Goal: Check status: Check status

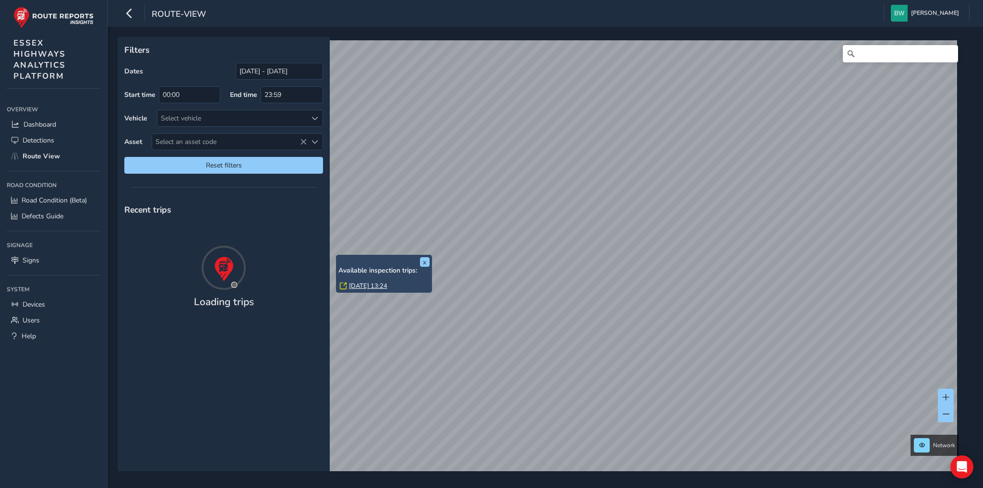
click at [372, 286] on link "[DATE] 13:24" at bounding box center [368, 286] width 38 height 9
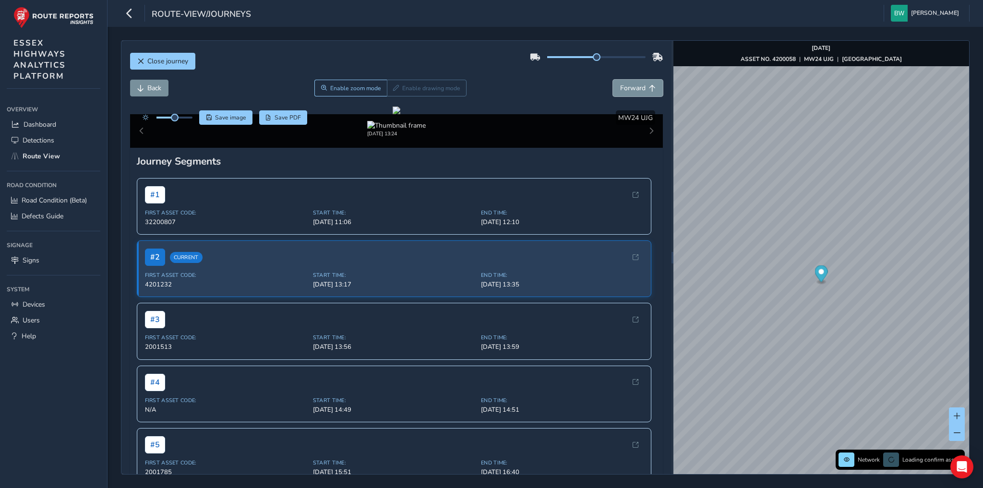
click at [629, 86] on span "Forward" at bounding box center [632, 88] width 25 height 9
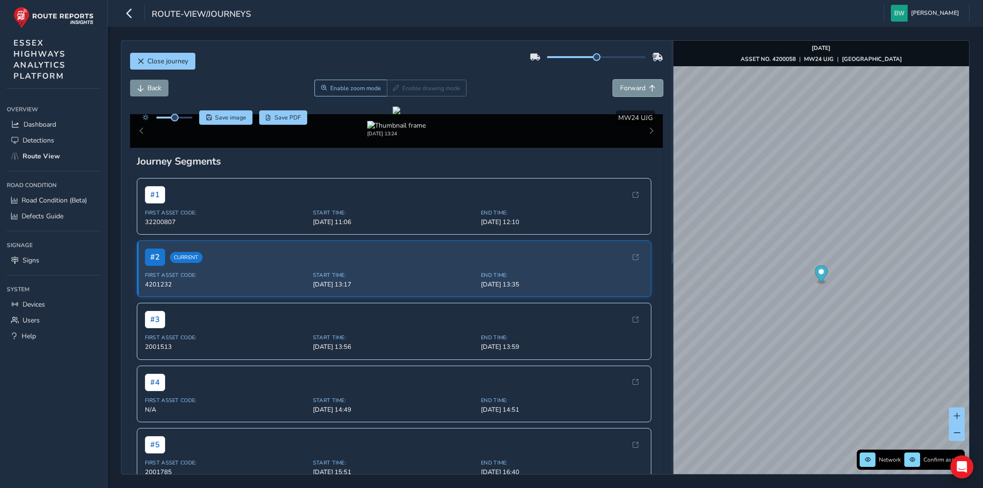
click at [629, 86] on span "Forward" at bounding box center [632, 88] width 25 height 9
click at [150, 90] on span "Back" at bounding box center [154, 88] width 14 height 9
click at [621, 87] on span "Forward" at bounding box center [632, 88] width 25 height 9
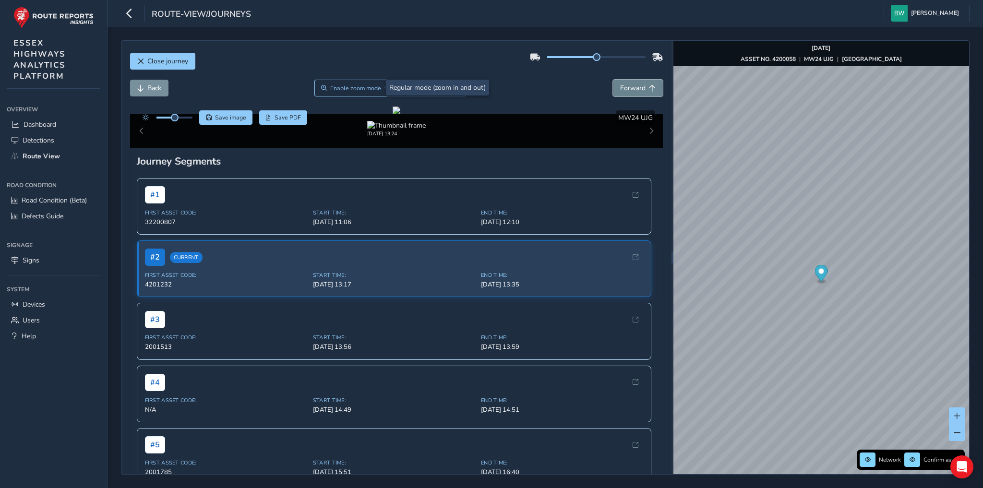
click at [626, 84] on span "Forward" at bounding box center [632, 88] width 25 height 9
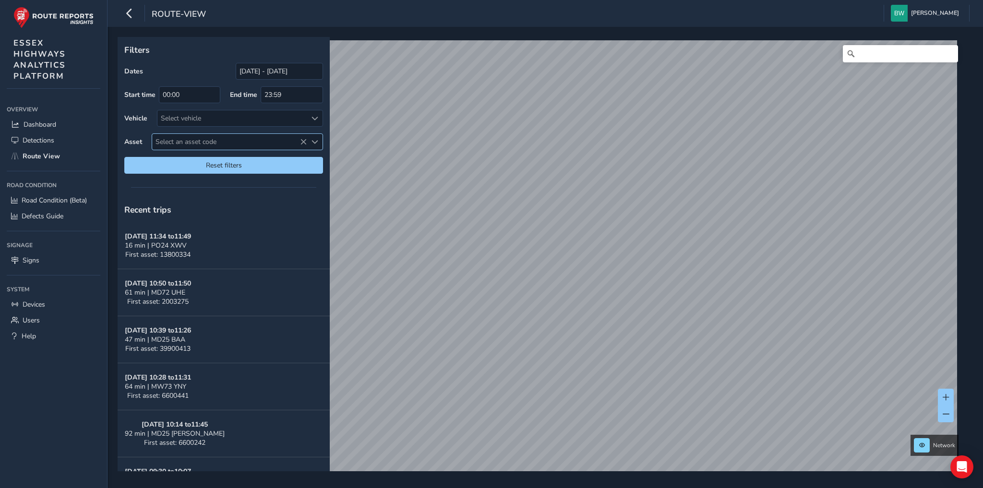
click at [312, 139] on span "Select an asset code" at bounding box center [314, 142] width 7 height 7
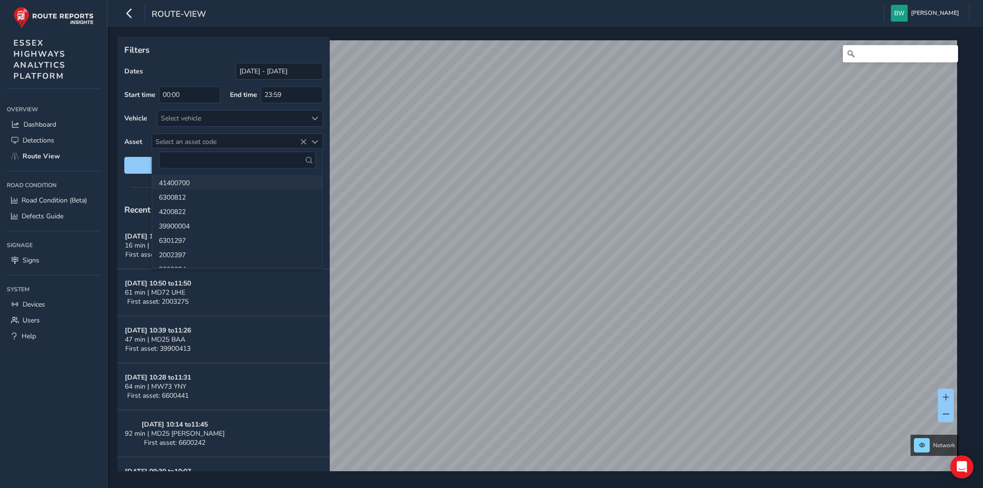
click at [203, 181] on li "41400700" at bounding box center [237, 182] width 170 height 14
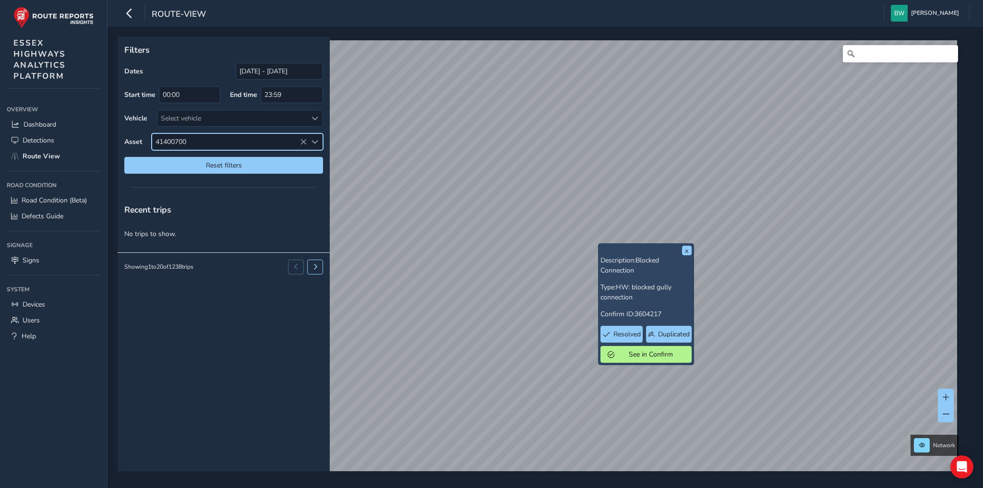
click at [314, 139] on span "Select an asset code" at bounding box center [314, 142] width 7 height 7
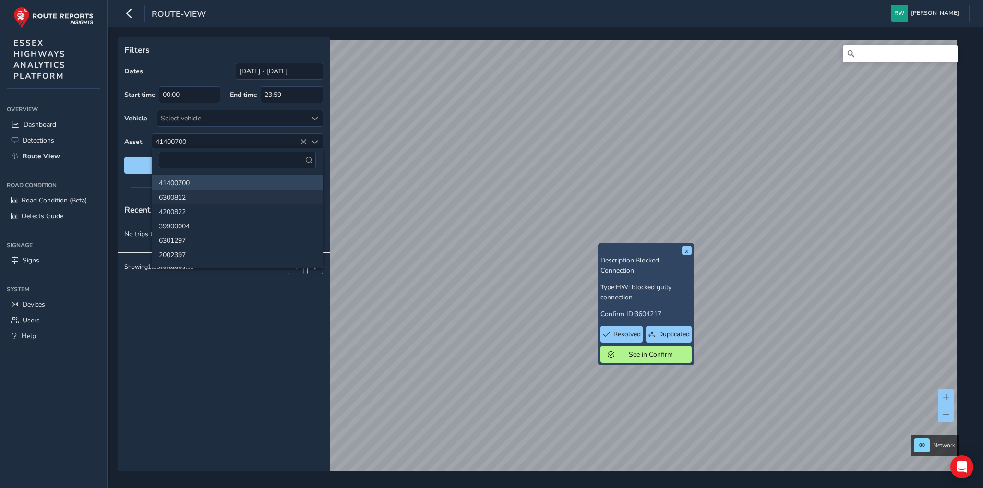
click at [183, 197] on li "6300812" at bounding box center [237, 197] width 170 height 14
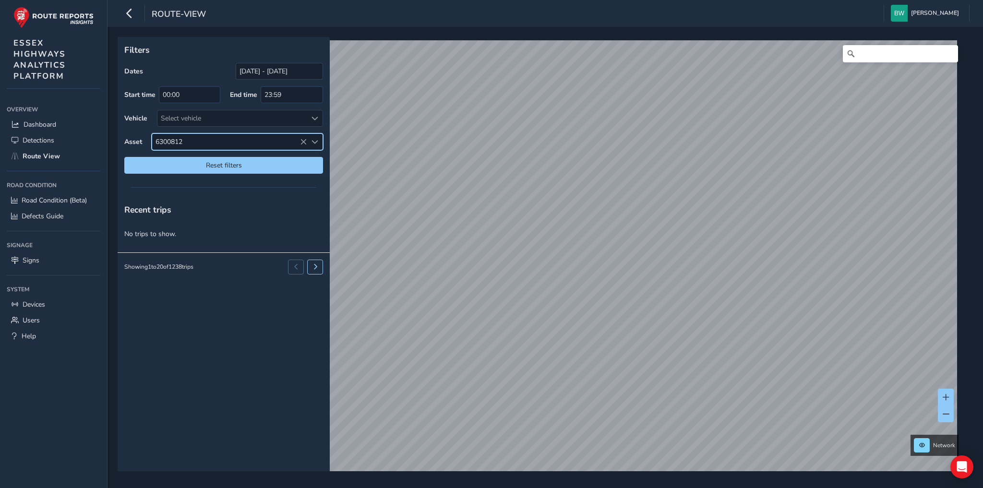
click at [317, 139] on span "Select an asset code" at bounding box center [314, 142] width 7 height 7
click at [305, 140] on icon at bounding box center [303, 142] width 7 height 7
click at [304, 140] on icon at bounding box center [303, 142] width 7 height 7
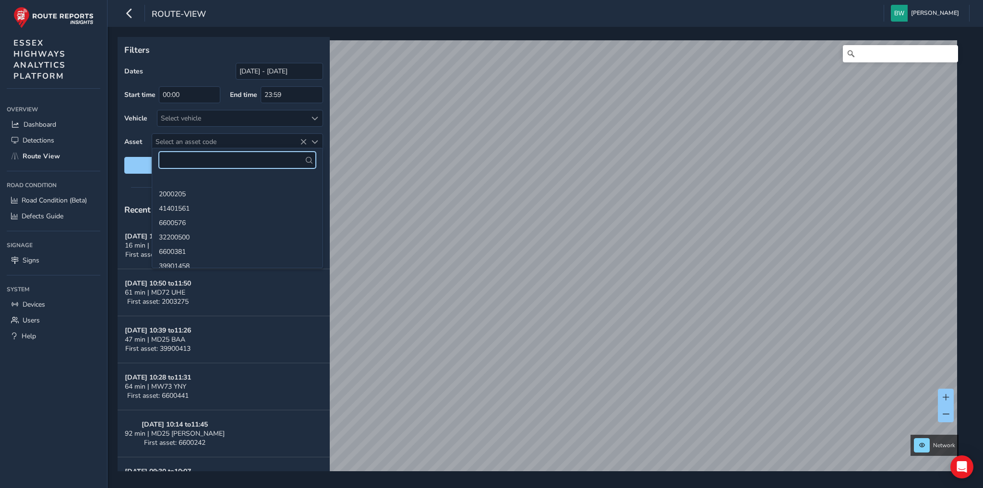
scroll to position [1305, 0]
click at [261, 67] on input "[DATE] - [DATE]" at bounding box center [279, 71] width 87 height 17
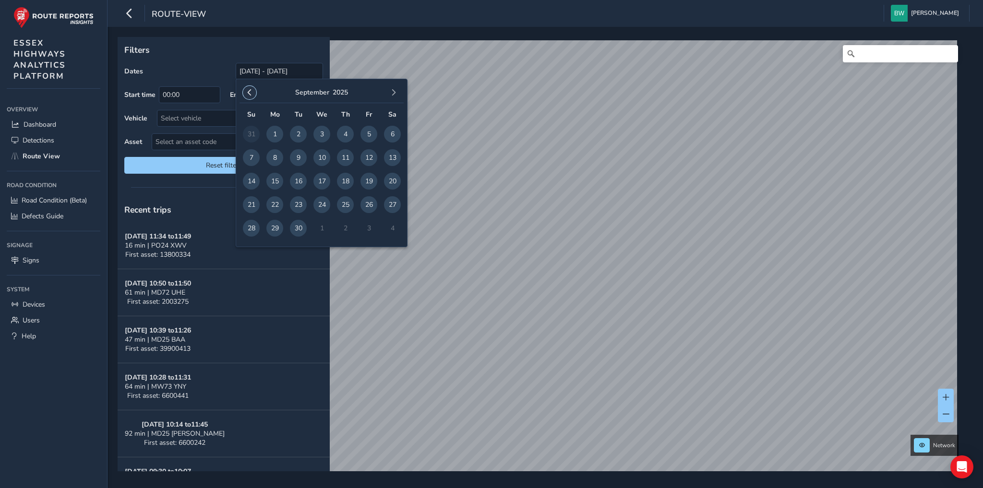
click at [251, 93] on span "button" at bounding box center [249, 92] width 7 height 7
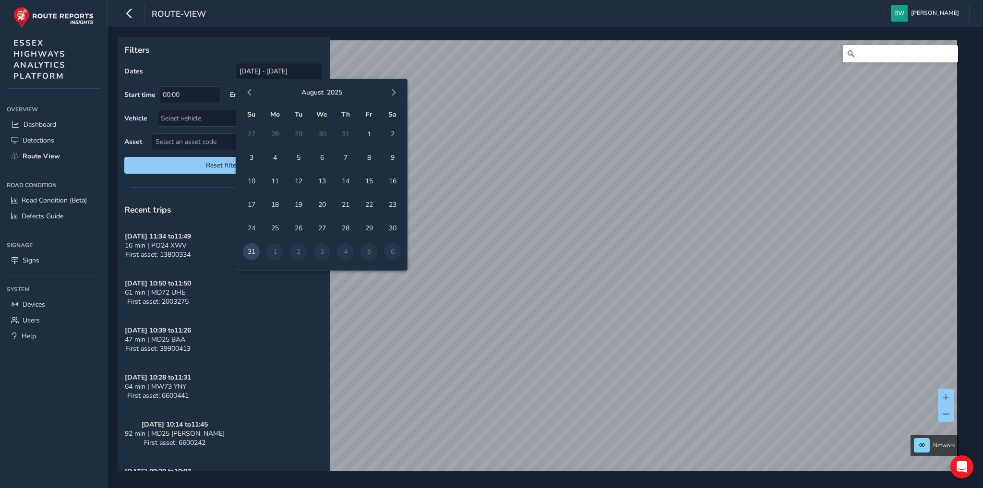
click at [251, 93] on span "button" at bounding box center [249, 92] width 7 height 7
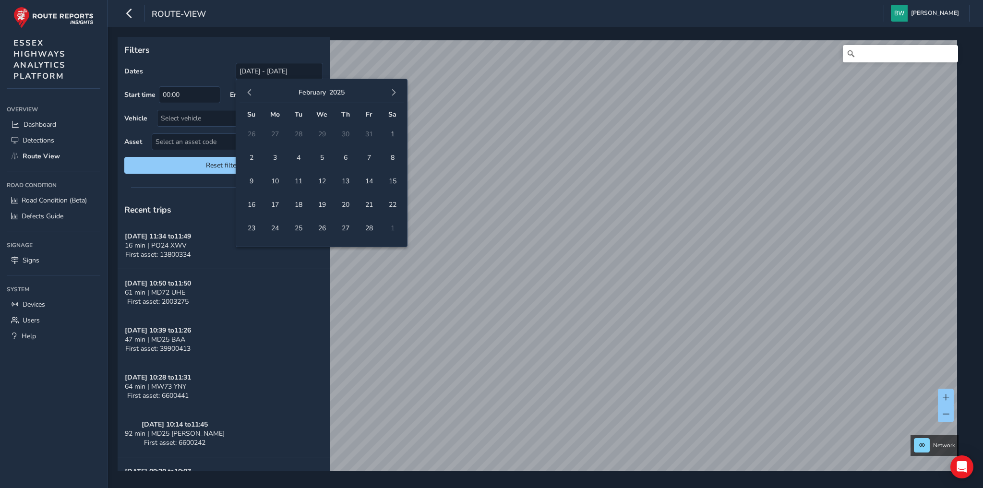
click at [251, 93] on span "button" at bounding box center [249, 92] width 7 height 7
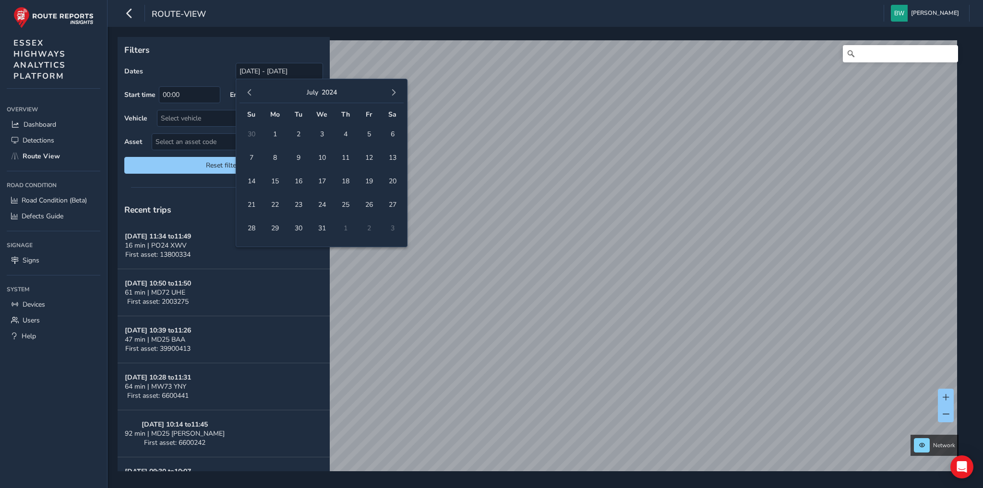
click at [251, 93] on span "button" at bounding box center [249, 92] width 7 height 7
click at [371, 133] on span "1" at bounding box center [368, 134] width 17 height 17
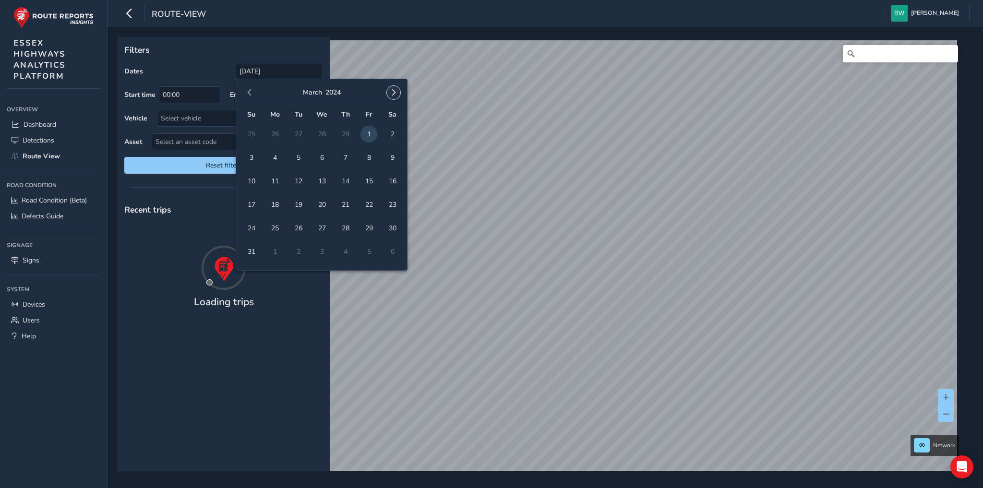
click at [393, 92] on span "button" at bounding box center [393, 92] width 7 height 7
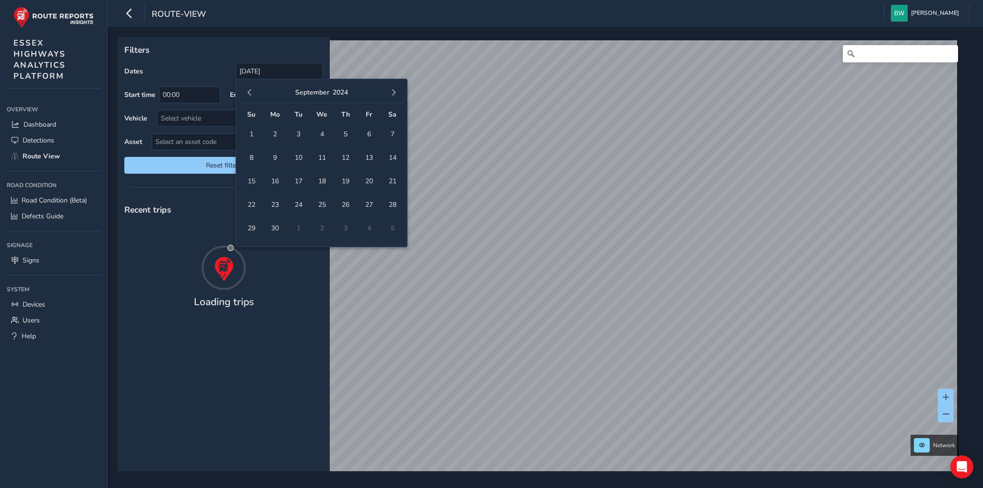
click at [393, 92] on span "button" at bounding box center [393, 92] width 7 height 7
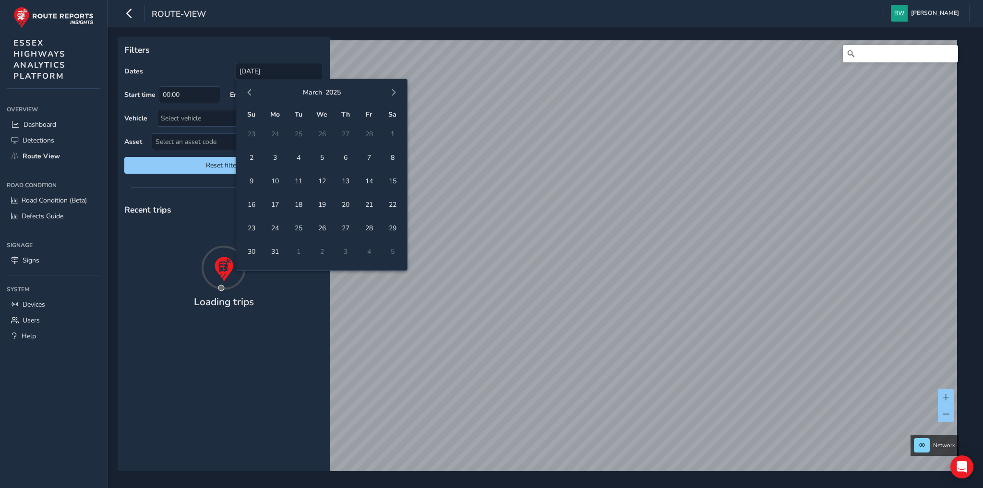
click at [393, 92] on span "button" at bounding box center [393, 92] width 7 height 7
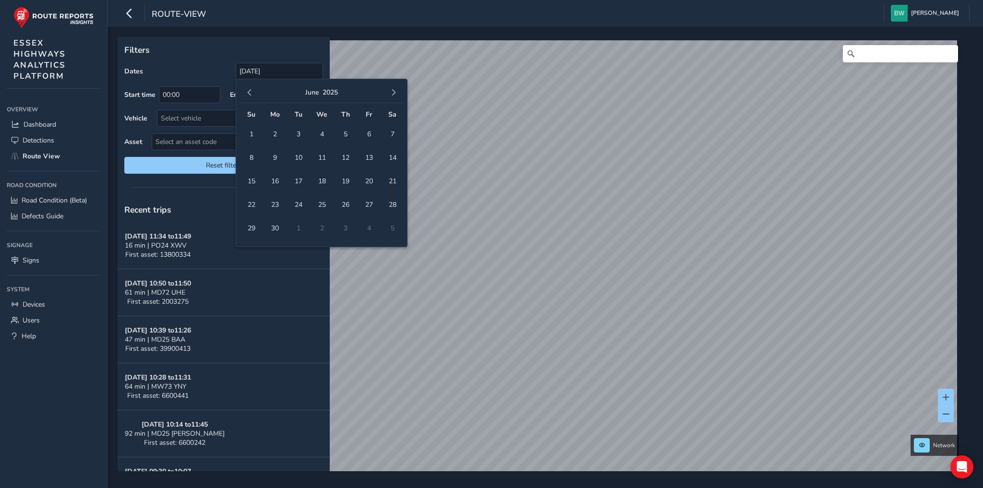
click at [393, 92] on span "button" at bounding box center [393, 92] width 7 height 7
click at [299, 222] on span "30" at bounding box center [298, 228] width 17 height 17
type input "[DATE] - [DATE]"
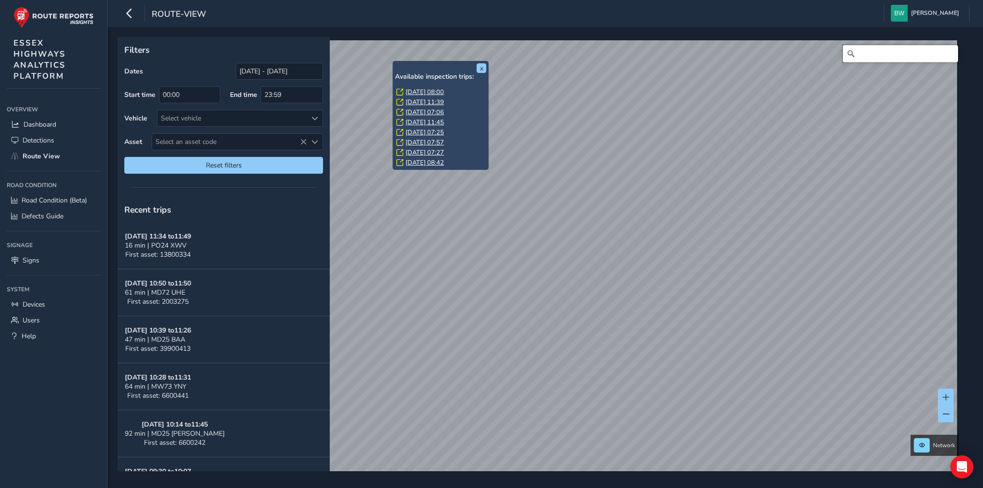
click at [866, 53] on input "Search" at bounding box center [900, 53] width 115 height 17
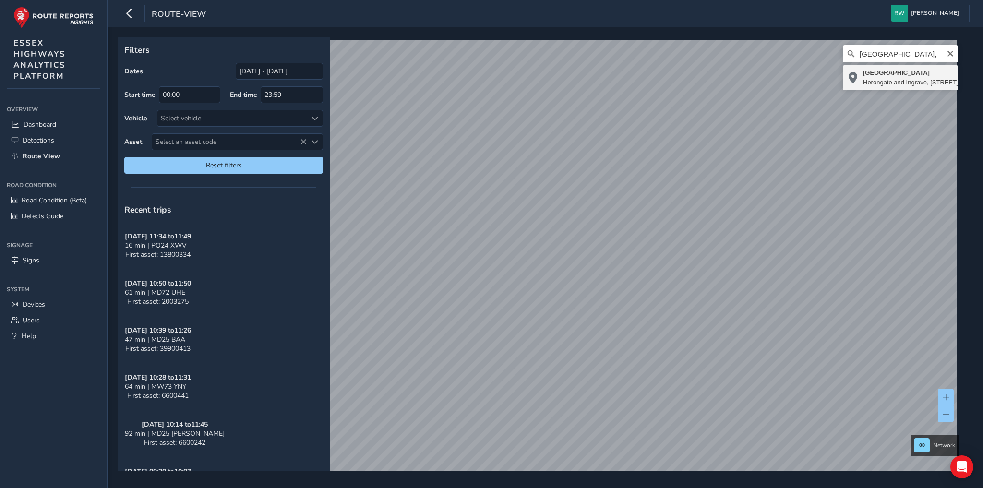
type input "[STREET_ADDRESS]"
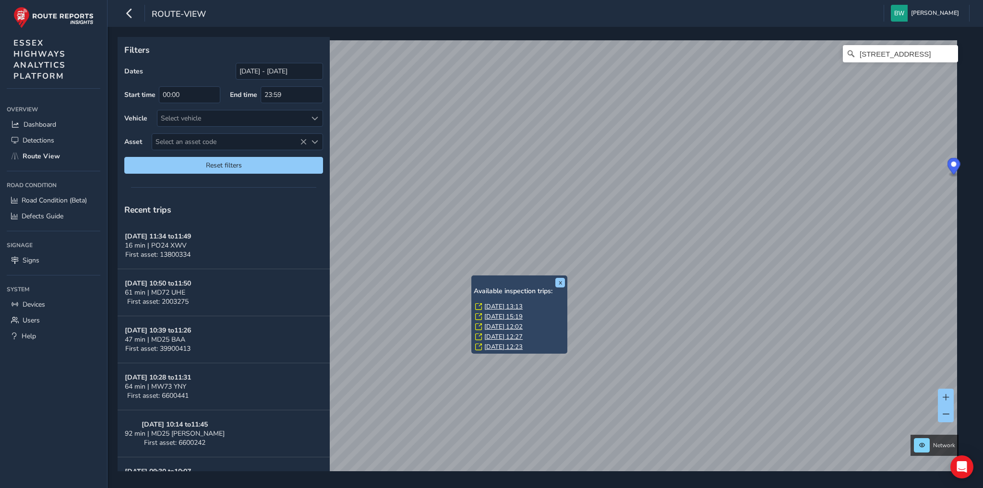
click at [510, 305] on link "[DATE] 13:13" at bounding box center [503, 306] width 38 height 9
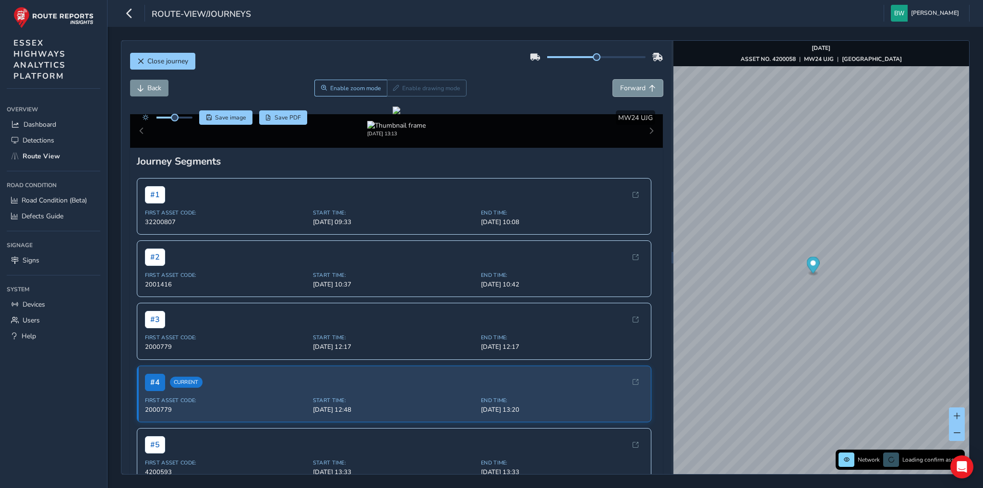
click at [634, 88] on span "Forward" at bounding box center [632, 88] width 25 height 9
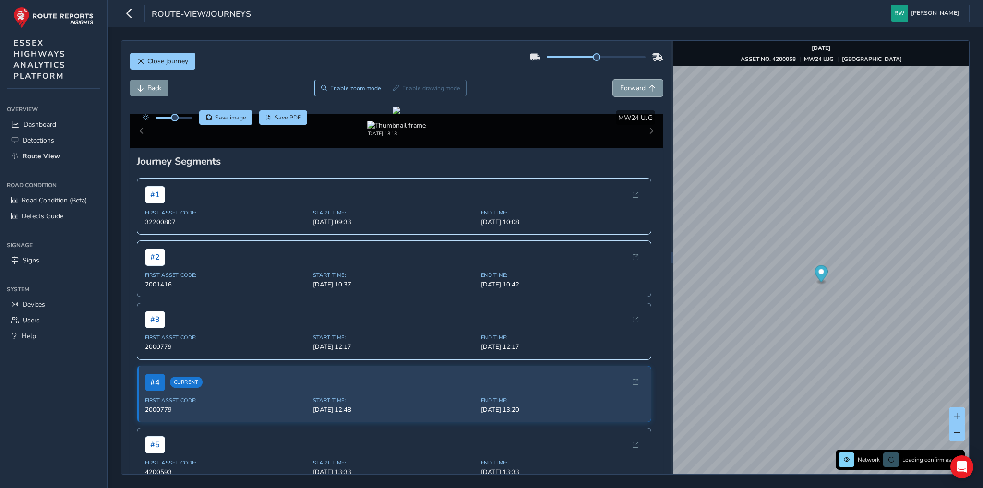
click at [634, 88] on span "Forward" at bounding box center [632, 88] width 25 height 9
click at [155, 88] on span "Back" at bounding box center [154, 88] width 14 height 9
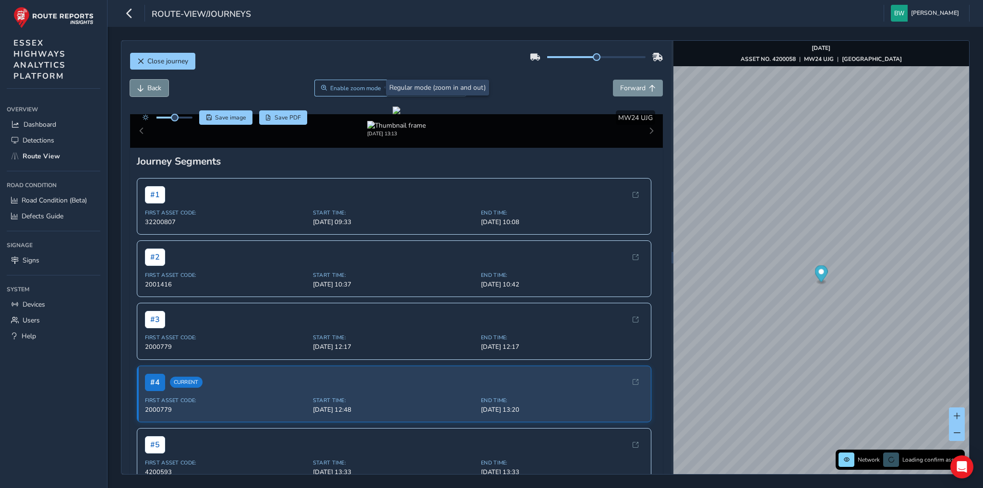
click at [155, 88] on span "Back" at bounding box center [154, 88] width 14 height 9
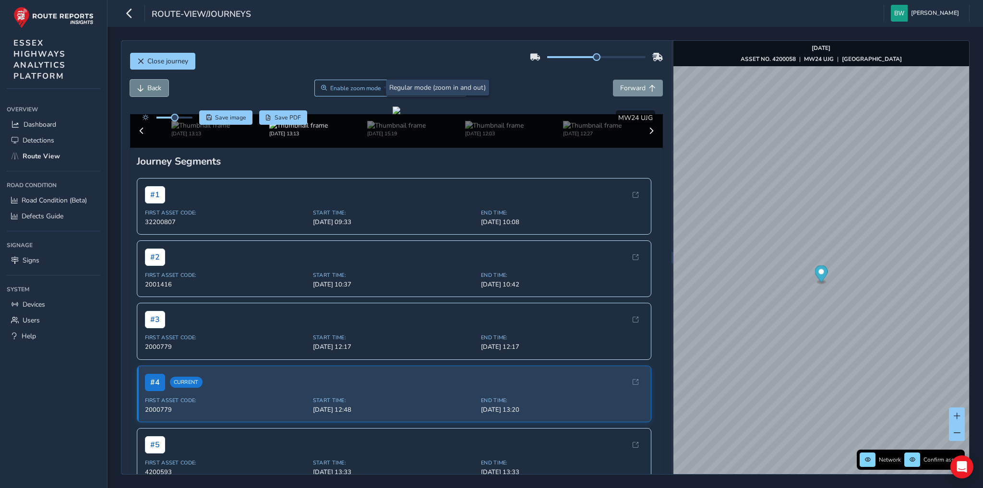
click at [155, 88] on span "Back" at bounding box center [154, 88] width 14 height 9
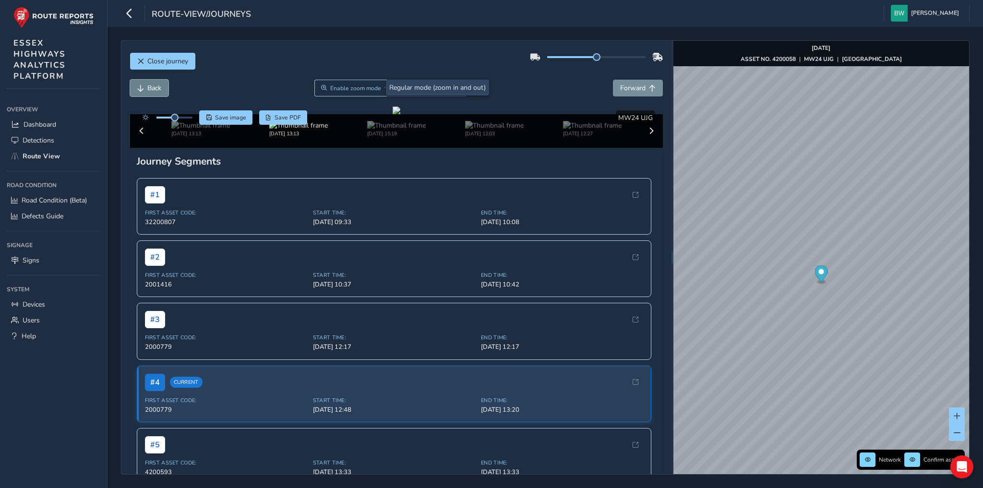
click at [155, 88] on span "Back" at bounding box center [154, 88] width 14 height 9
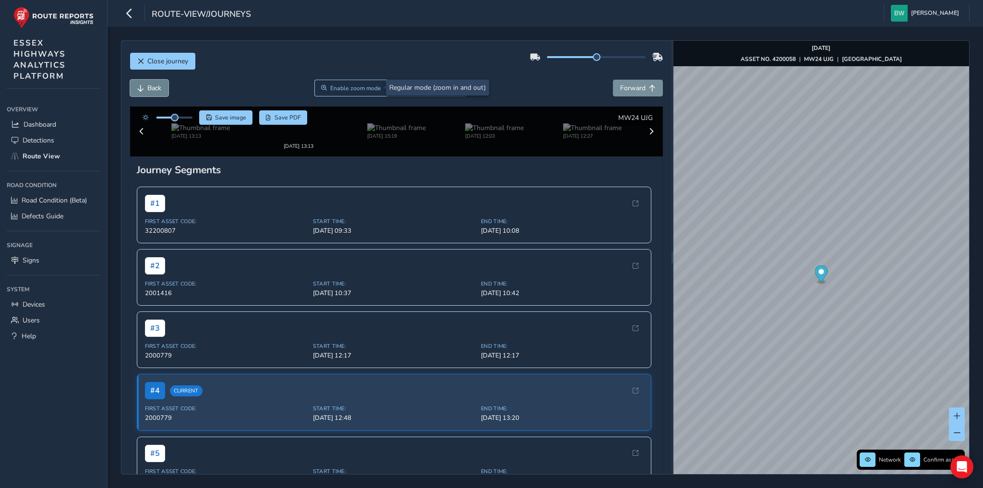
click at [155, 88] on span "Back" at bounding box center [154, 88] width 14 height 9
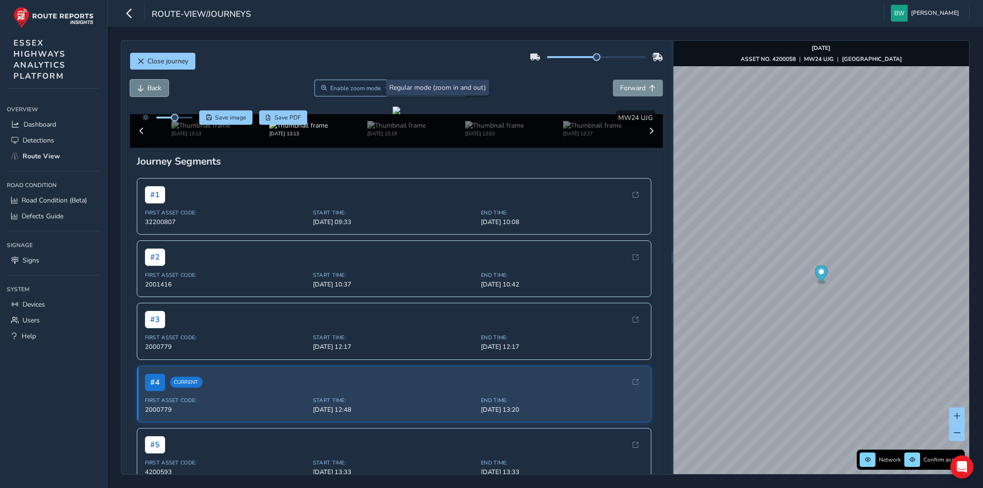
click at [155, 88] on span "Back" at bounding box center [154, 88] width 14 height 9
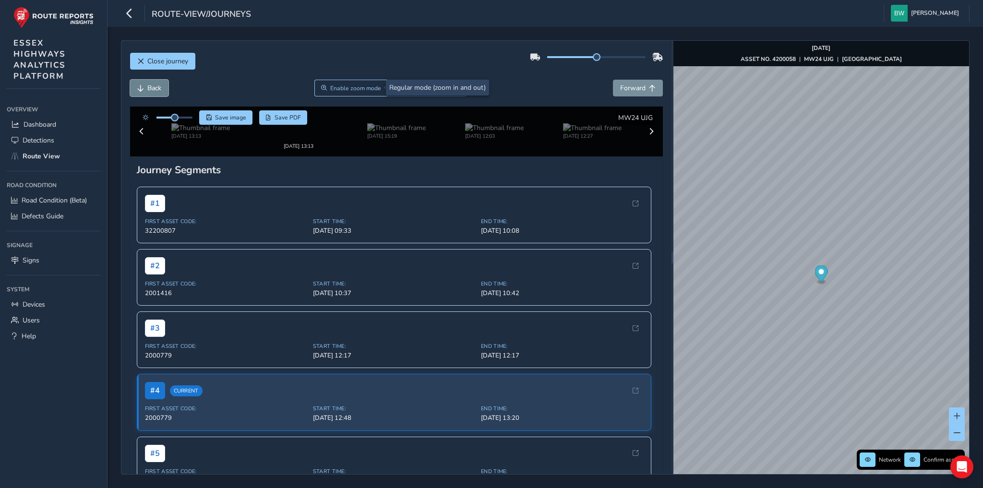
click at [155, 88] on span "Back" at bounding box center [154, 88] width 14 height 9
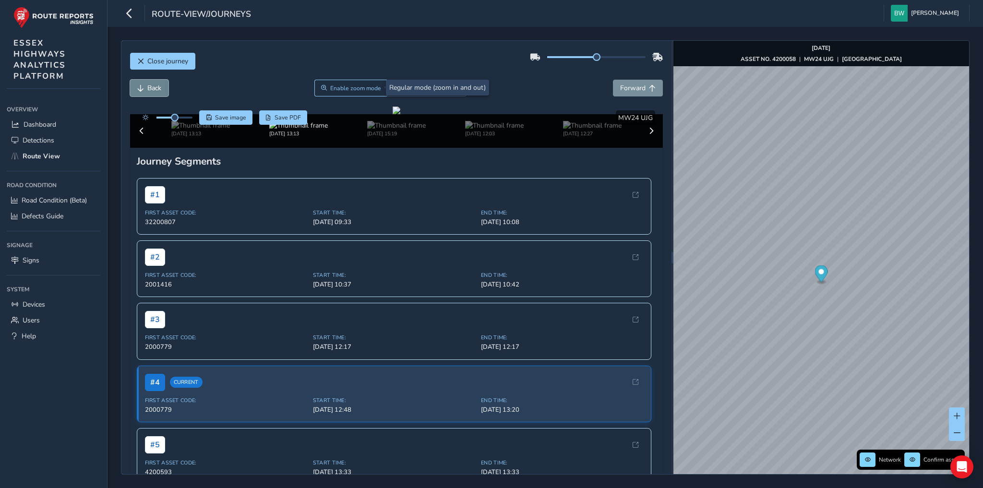
click at [155, 88] on span "Back" at bounding box center [154, 88] width 14 height 9
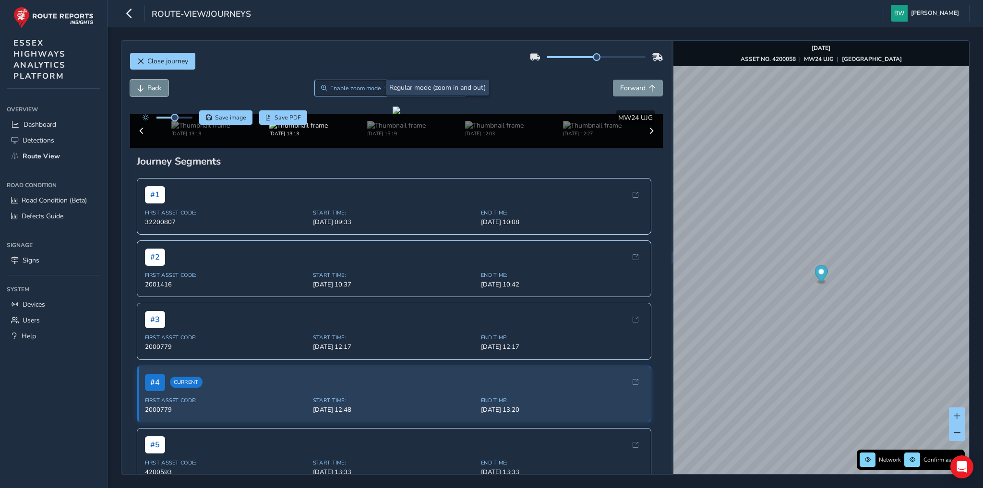
click at [155, 88] on span "Back" at bounding box center [154, 88] width 14 height 9
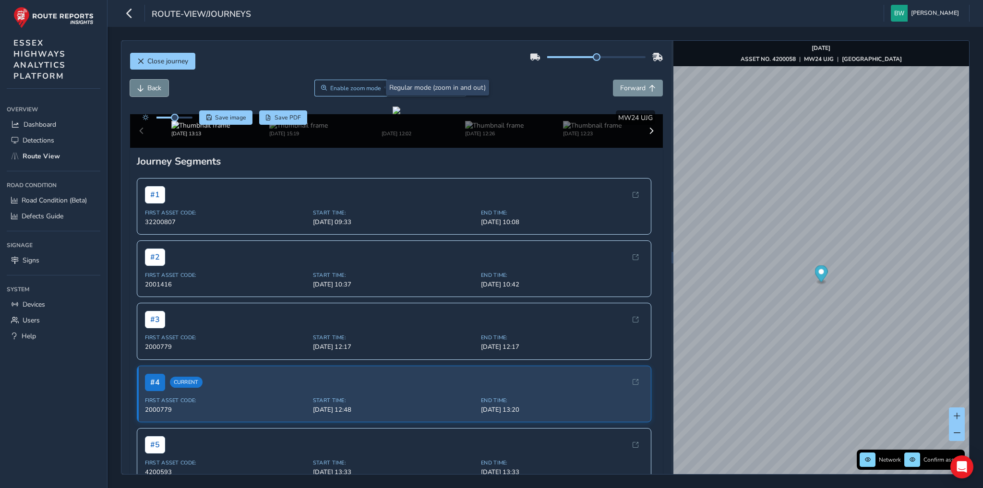
click at [155, 88] on span "Back" at bounding box center [154, 88] width 14 height 9
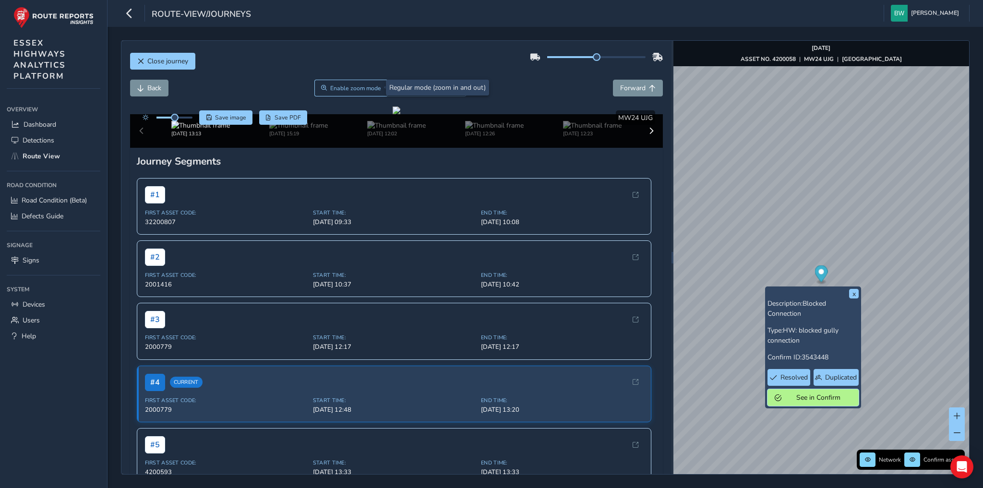
click at [799, 400] on span "See in Confirm" at bounding box center [818, 397] width 67 height 9
